Goal: Information Seeking & Learning: Check status

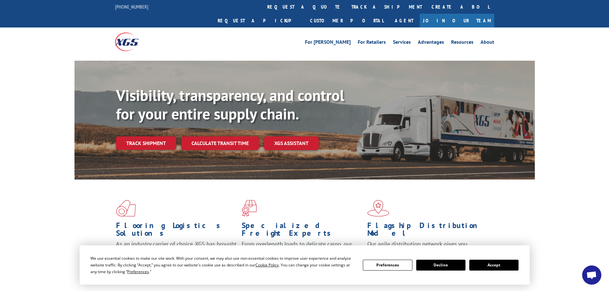
click at [490, 265] on button "Accept" at bounding box center [493, 265] width 49 height 11
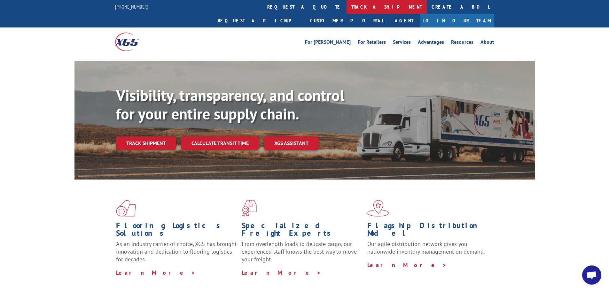
click at [346, 5] on link "track a shipment" at bounding box center [386, 7] width 80 height 14
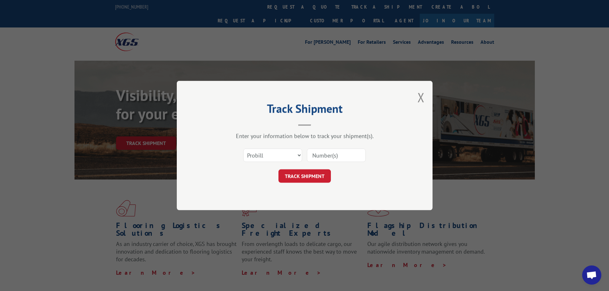
click at [325, 153] on input at bounding box center [336, 155] width 59 height 13
paste input "Xpress Global Systems"
type input "Xpress Global Systems"
click at [294, 153] on select "Select category... Probill BOL PO" at bounding box center [272, 155] width 59 height 13
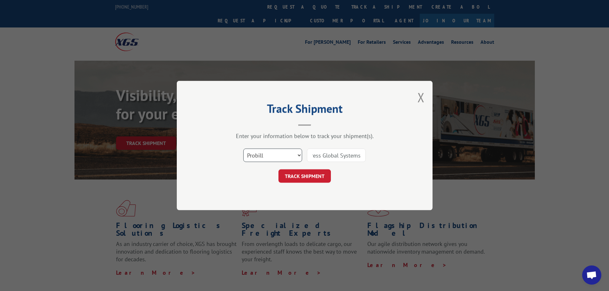
scroll to position [0, 0]
click at [322, 174] on button "TRACK SHIPMENT" at bounding box center [304, 175] width 52 height 13
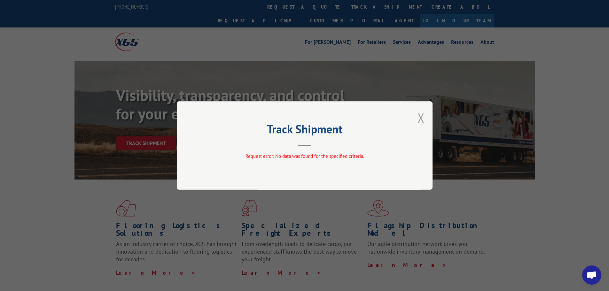
click at [421, 114] on button "Close modal" at bounding box center [420, 117] width 7 height 17
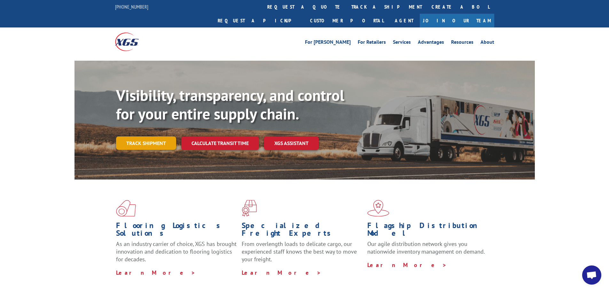
click at [141, 136] on link "Track shipment" at bounding box center [146, 142] width 60 height 13
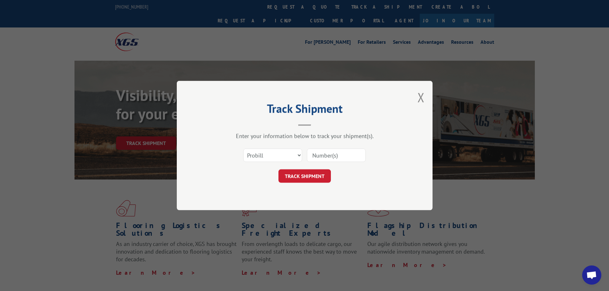
click at [321, 154] on input at bounding box center [336, 155] width 59 height 13
click at [323, 155] on input at bounding box center [336, 155] width 59 height 13
drag, startPoint x: 323, startPoint y: 154, endPoint x: 316, endPoint y: 155, distance: 6.5
click at [316, 155] on input at bounding box center [336, 155] width 59 height 13
paste input "16945464"
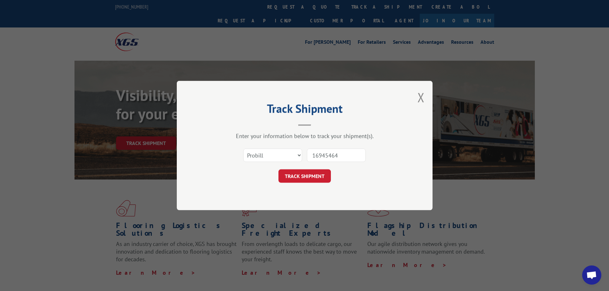
type input "16945464"
click at [297, 153] on select "Select category... Probill BOL PO" at bounding box center [272, 155] width 59 height 13
click at [360, 189] on div "Track Shipment Enter your information below to track your shipment(s). Select c…" at bounding box center [305, 145] width 256 height 129
click at [311, 173] on button "TRACK SHIPMENT" at bounding box center [304, 175] width 52 height 13
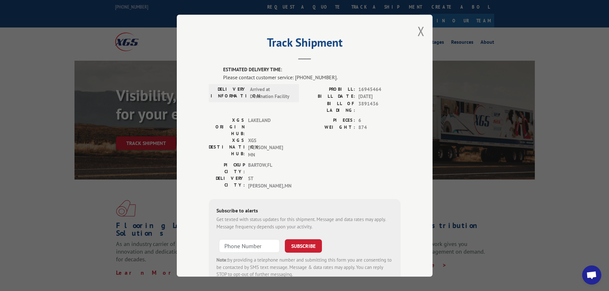
scroll to position [13, 0]
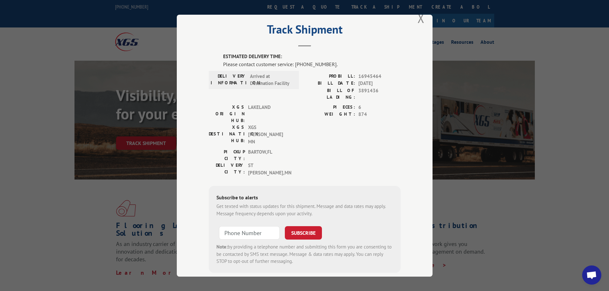
click at [292, 149] on div "PICKUP CITY: [GEOGRAPHIC_DATA] , [GEOGRAPHIC_DATA]: [GEOGRAPHIC_DATA][PERSON_NA…" at bounding box center [252, 164] width 86 height 31
click at [348, 149] on div "PICKUP CITY: [GEOGRAPHIC_DATA] , [GEOGRAPHIC_DATA]: [GEOGRAPHIC_DATA][PERSON_NA…" at bounding box center [305, 164] width 192 height 31
click at [333, 62] on div "Please contact customer service: [PHONE_NUMBER]." at bounding box center [311, 64] width 177 height 8
